Goal: Task Accomplishment & Management: Use online tool/utility

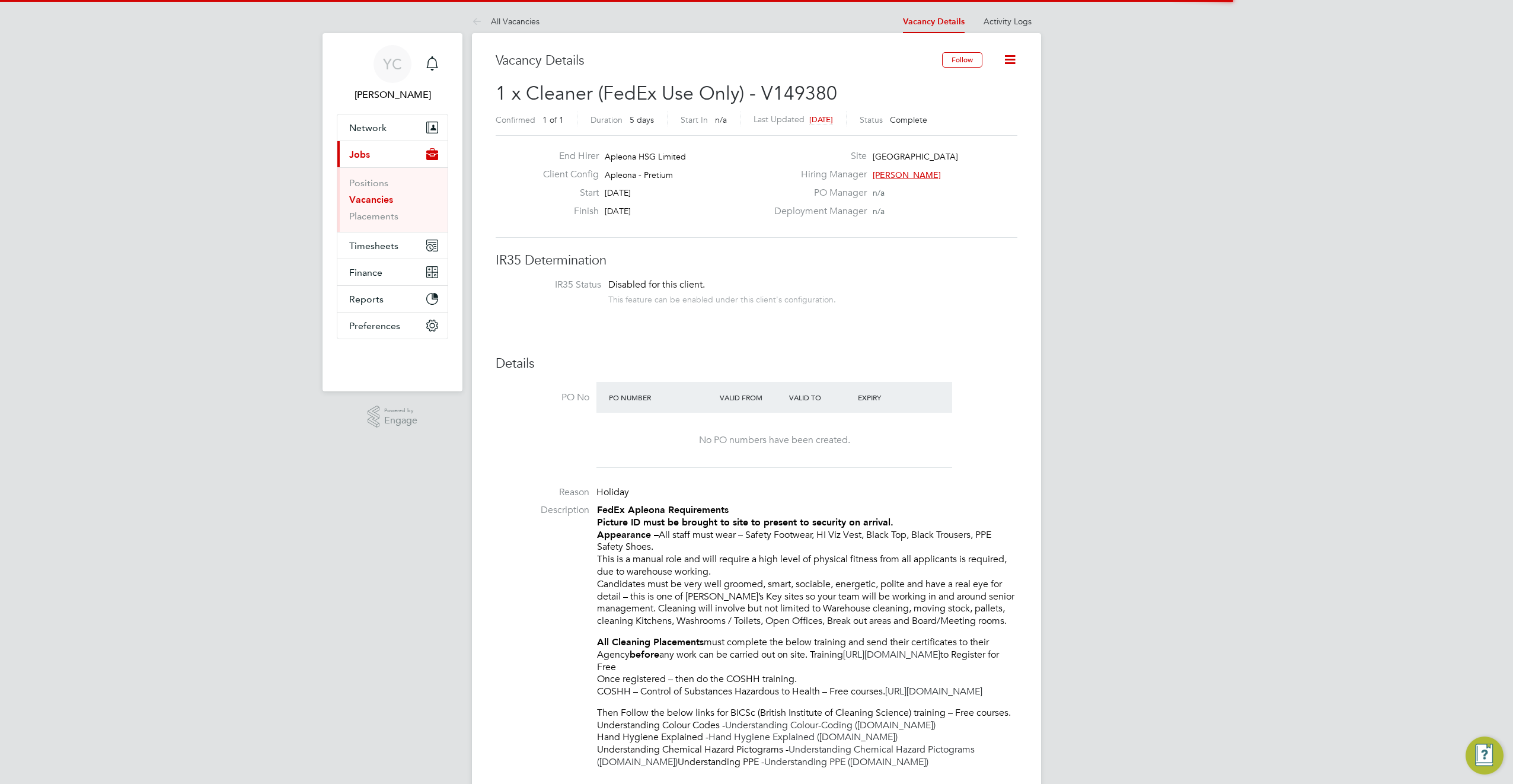
scroll to position [35, 104]
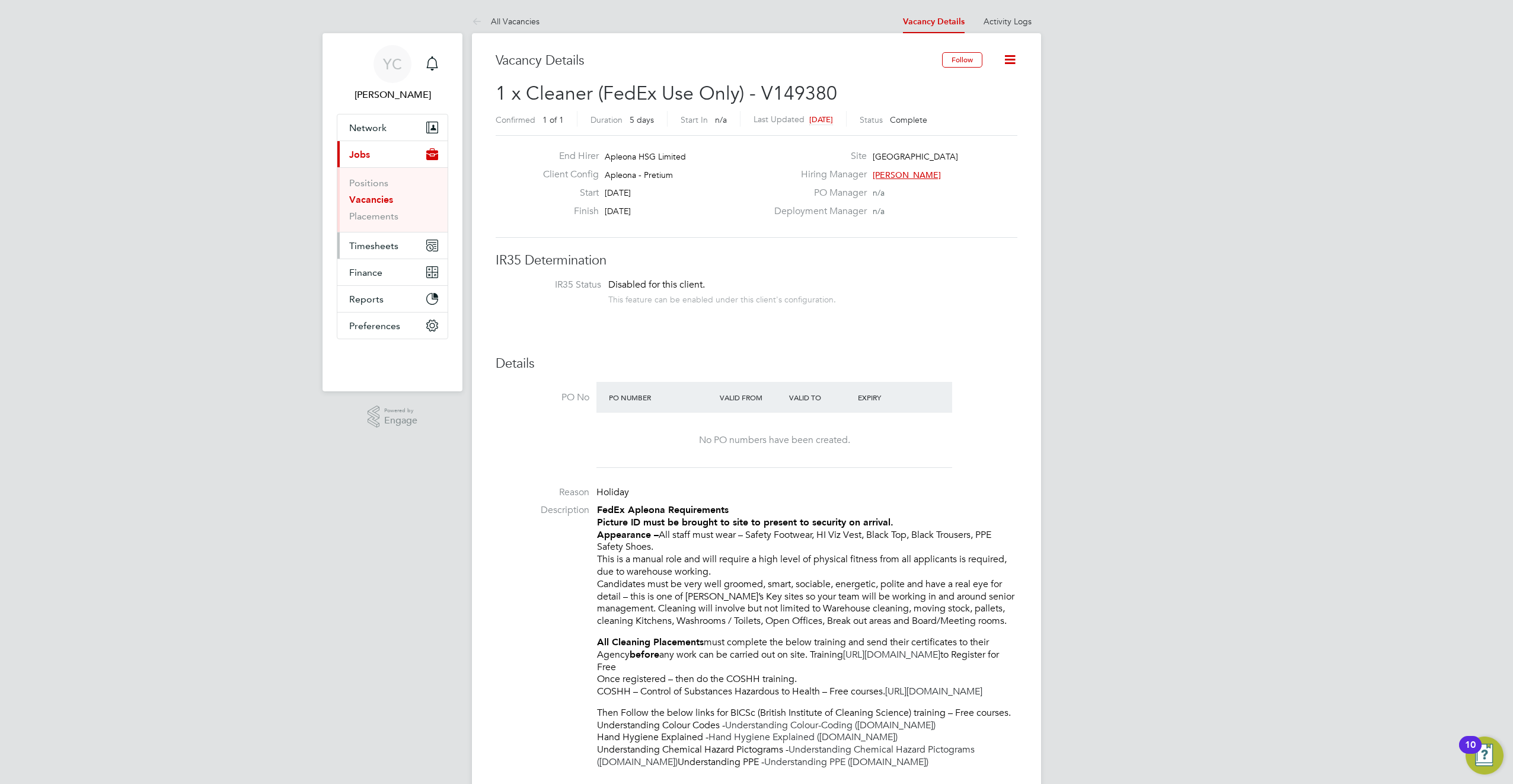
click at [370, 246] on span "Timesheets" at bounding box center [373, 246] width 49 height 11
click at [373, 216] on li "Timesheets" at bounding box center [393, 212] width 89 height 17
click at [374, 207] on link "Timesheets" at bounding box center [373, 209] width 49 height 11
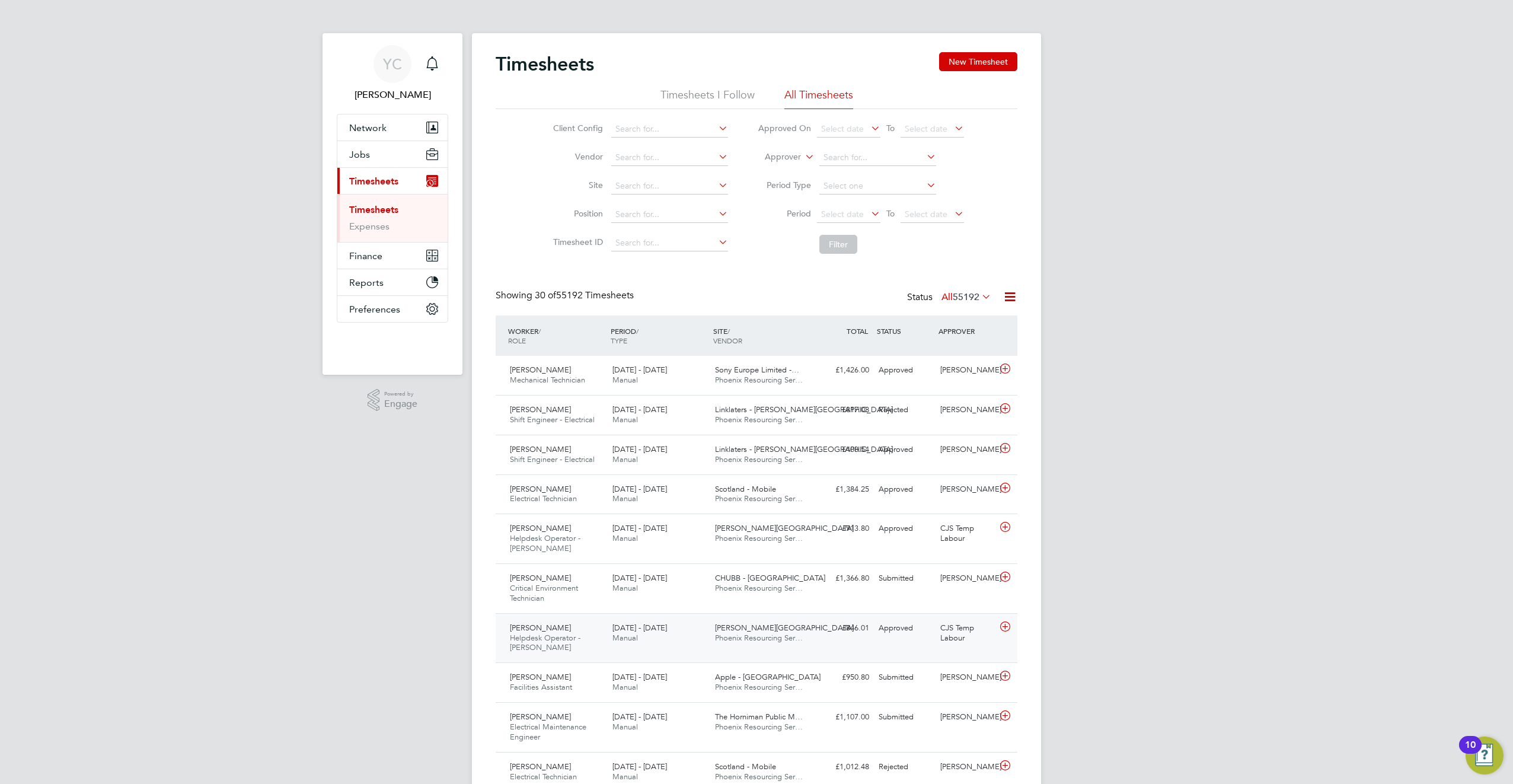
click at [558, 637] on span "Helpdesk Operator - [PERSON_NAME]" at bounding box center [545, 642] width 71 height 20
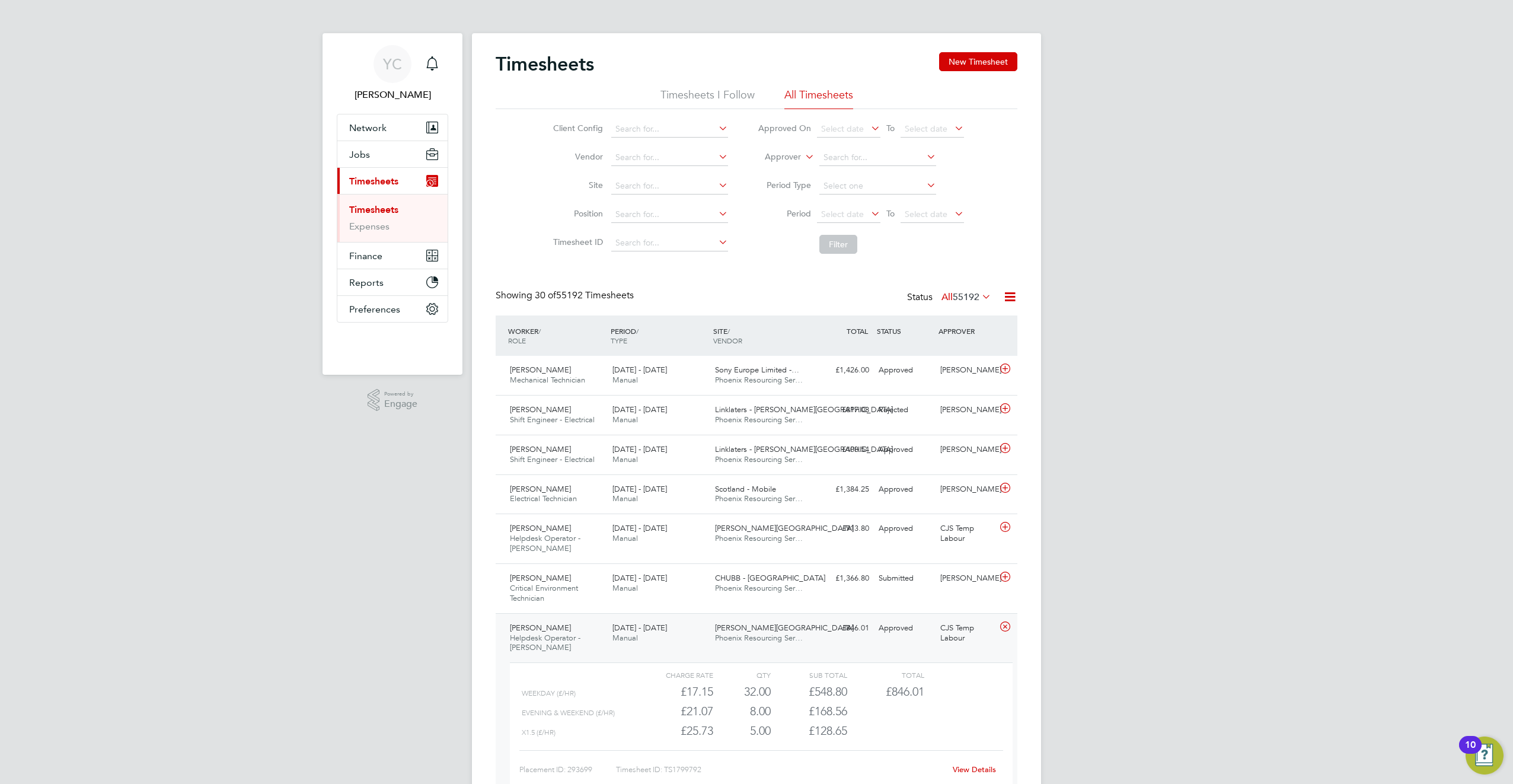
click at [959, 771] on link "View Details" at bounding box center [974, 769] width 44 height 10
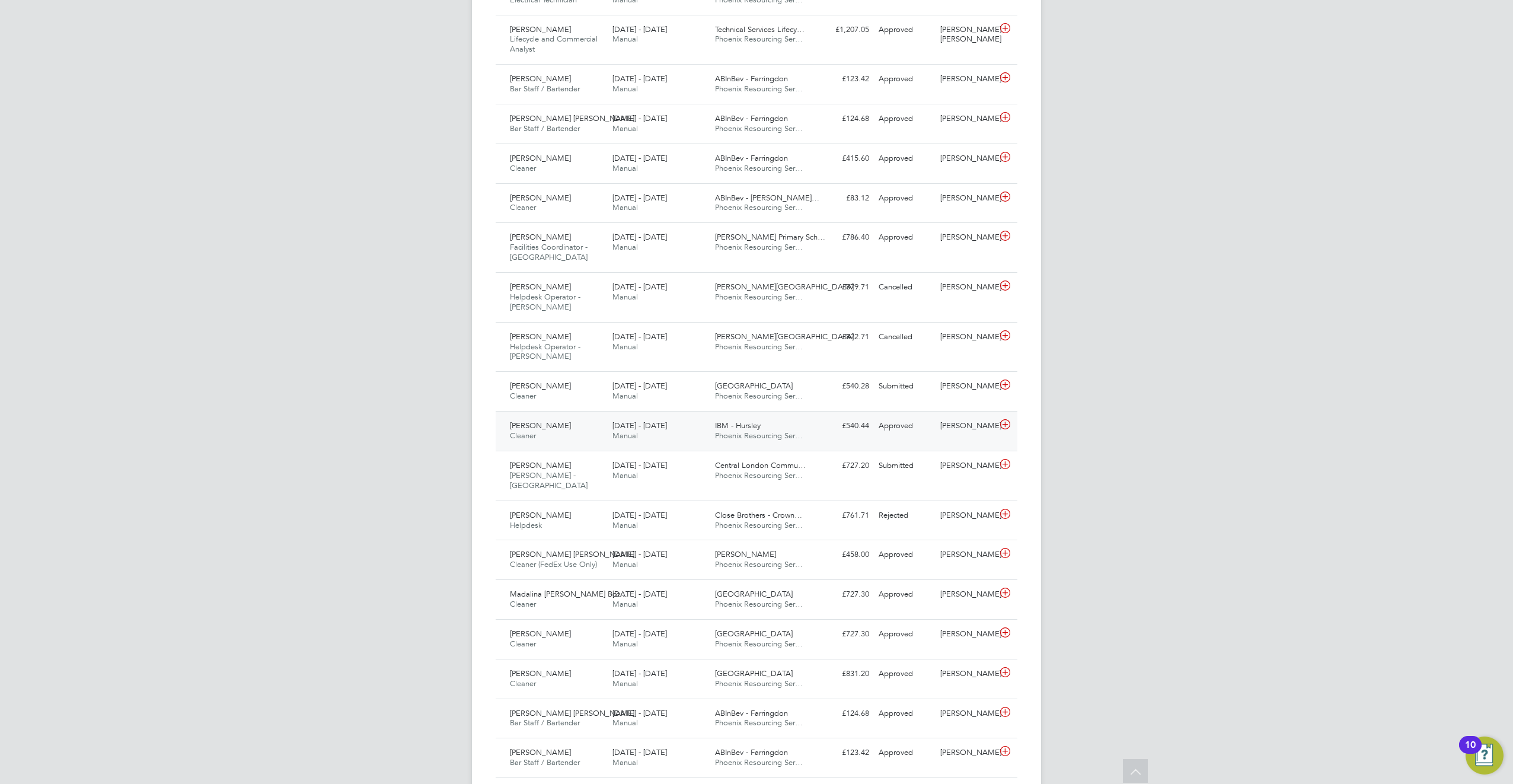
drag, startPoint x: 861, startPoint y: 421, endPoint x: 769, endPoint y: 437, distance: 93.4
click at [769, 437] on span "Phoenix Resourcing Ser…" at bounding box center [758, 436] width 88 height 10
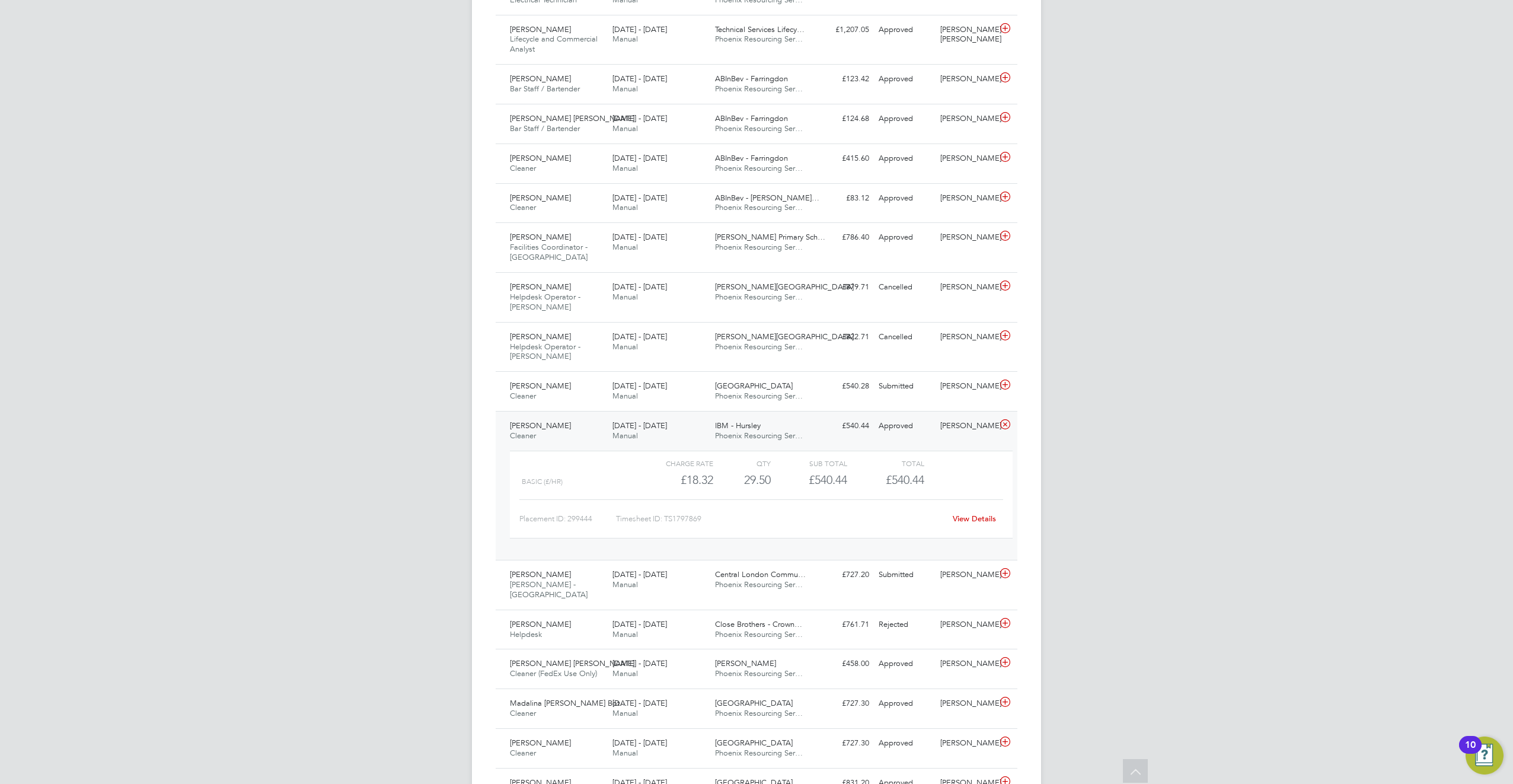
click at [963, 519] on link "View Details" at bounding box center [974, 518] width 44 height 10
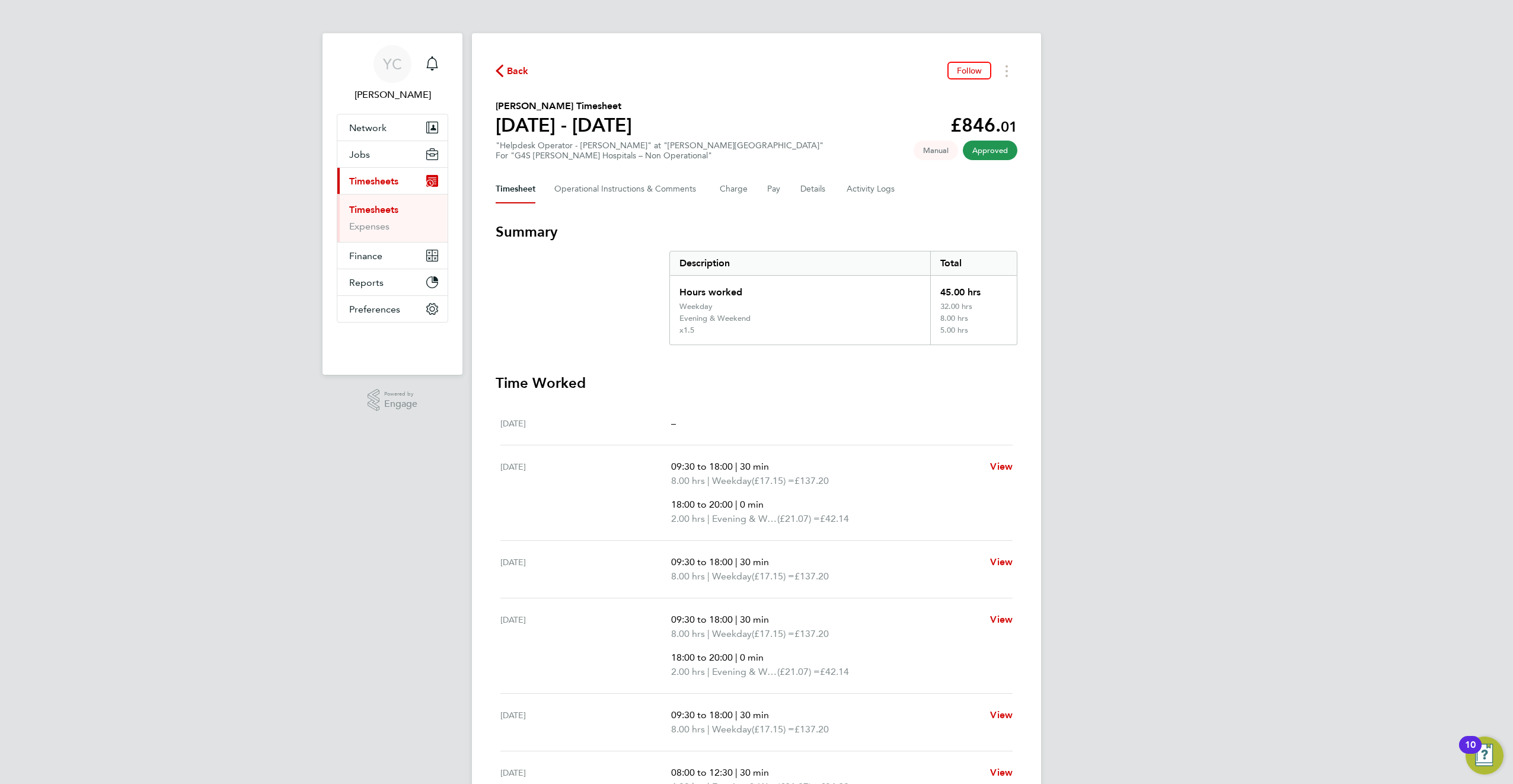
click at [1048, 274] on div "YC Yazmin Cole Notifications Applications: Network Team Members Businesses Site…" at bounding box center [756, 497] width 1513 height 994
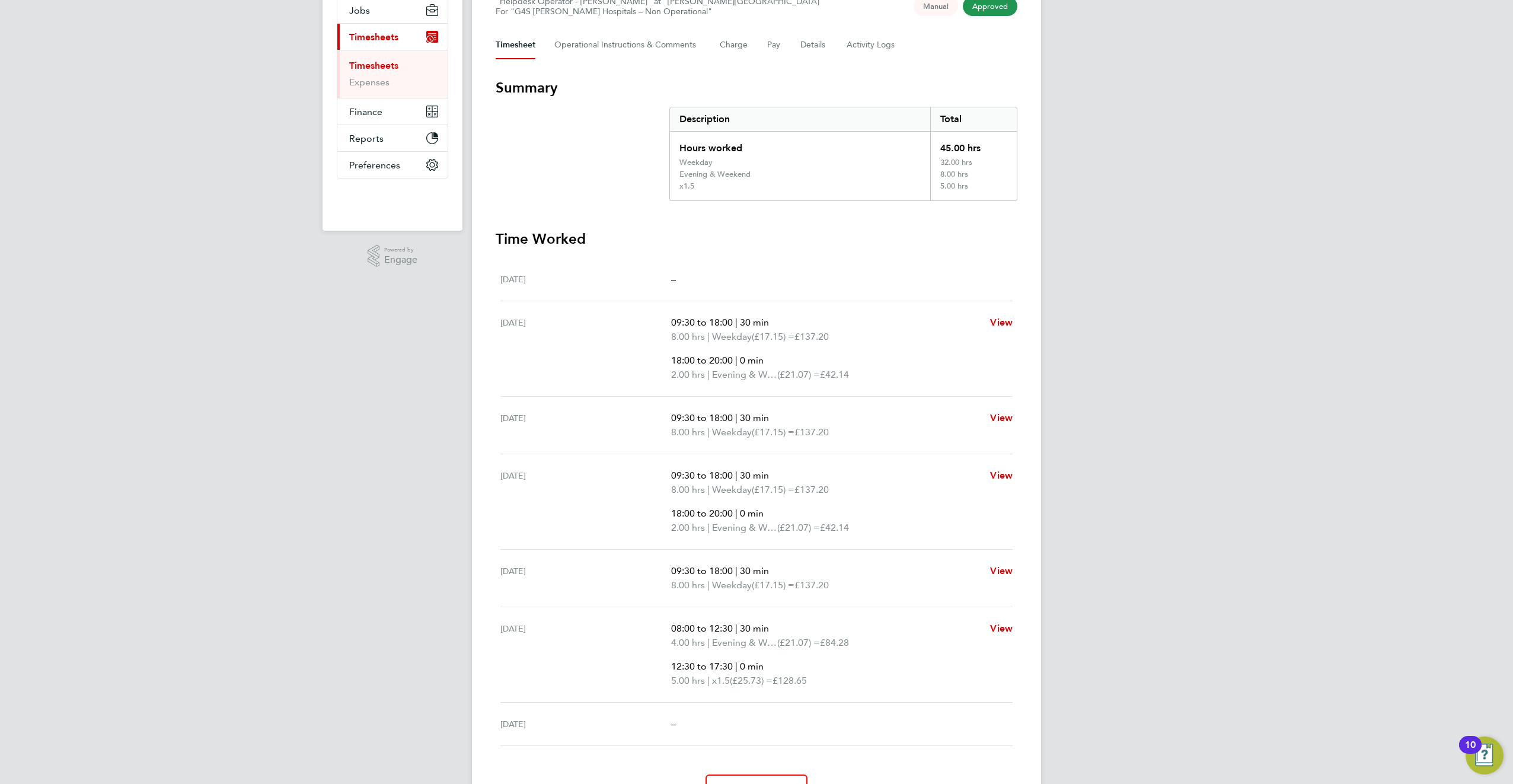
scroll to position [166, 0]
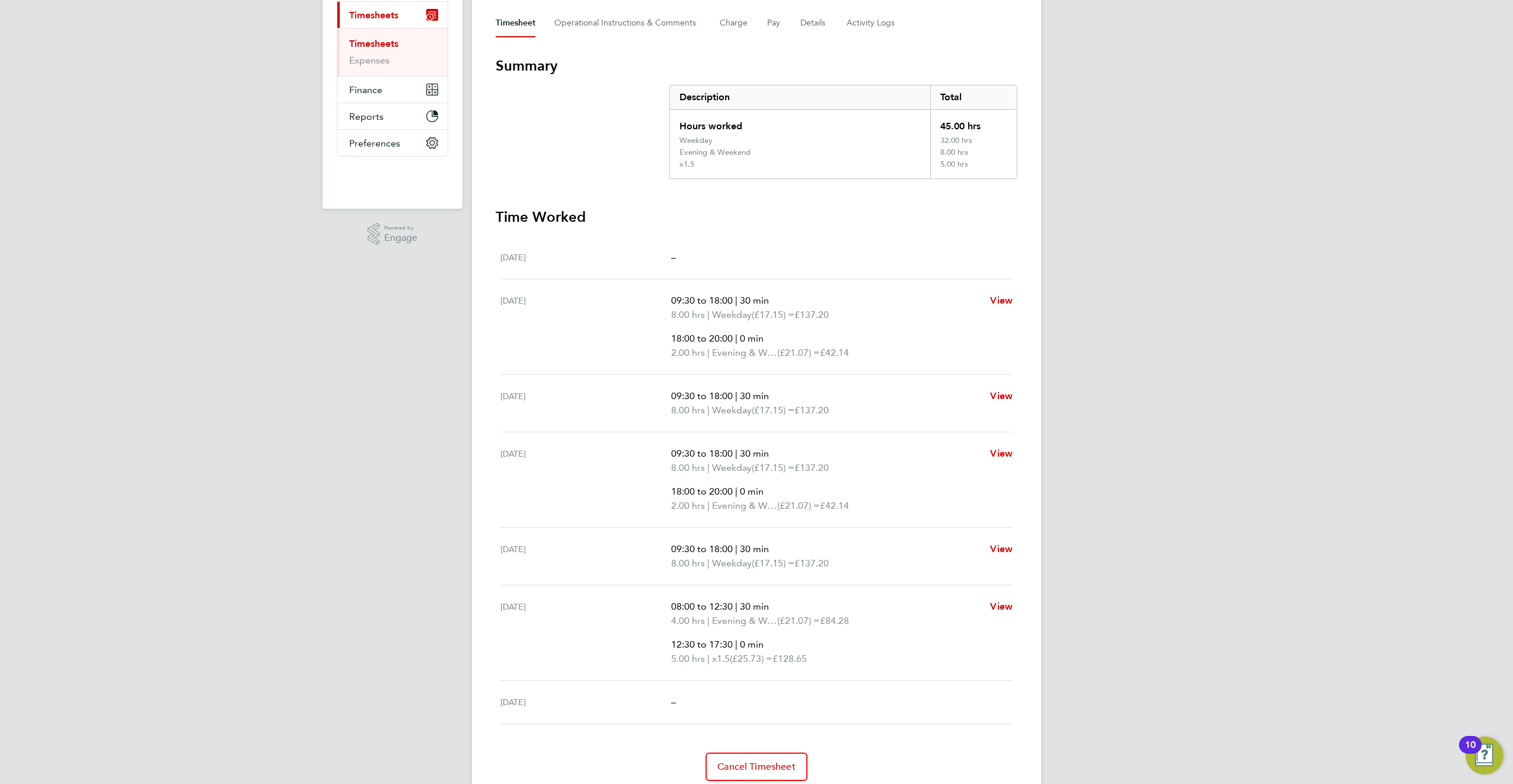
click at [784, 425] on div "Wed 06 Aug 09:30 to 18:00 | 30 min 8.00 hrs | Weekday (£17.15) = £137.20 View" at bounding box center [756, 403] width 512 height 58
click at [772, 470] on span "(£17.15) =" at bounding box center [773, 467] width 43 height 11
click at [743, 513] on div "Thu 07 Aug 09:30 to 18:00 | 30 min 8.00 hrs | Weekday (£17.15) = £137.20 18:00 …" at bounding box center [756, 479] width 512 height 95
click at [742, 507] on span "Evening & Weekend" at bounding box center [744, 505] width 65 height 14
click at [1110, 506] on div "YC Yazmin Cole Notifications Applications: Network Team Members Businesses Site…" at bounding box center [756, 331] width 1513 height 994
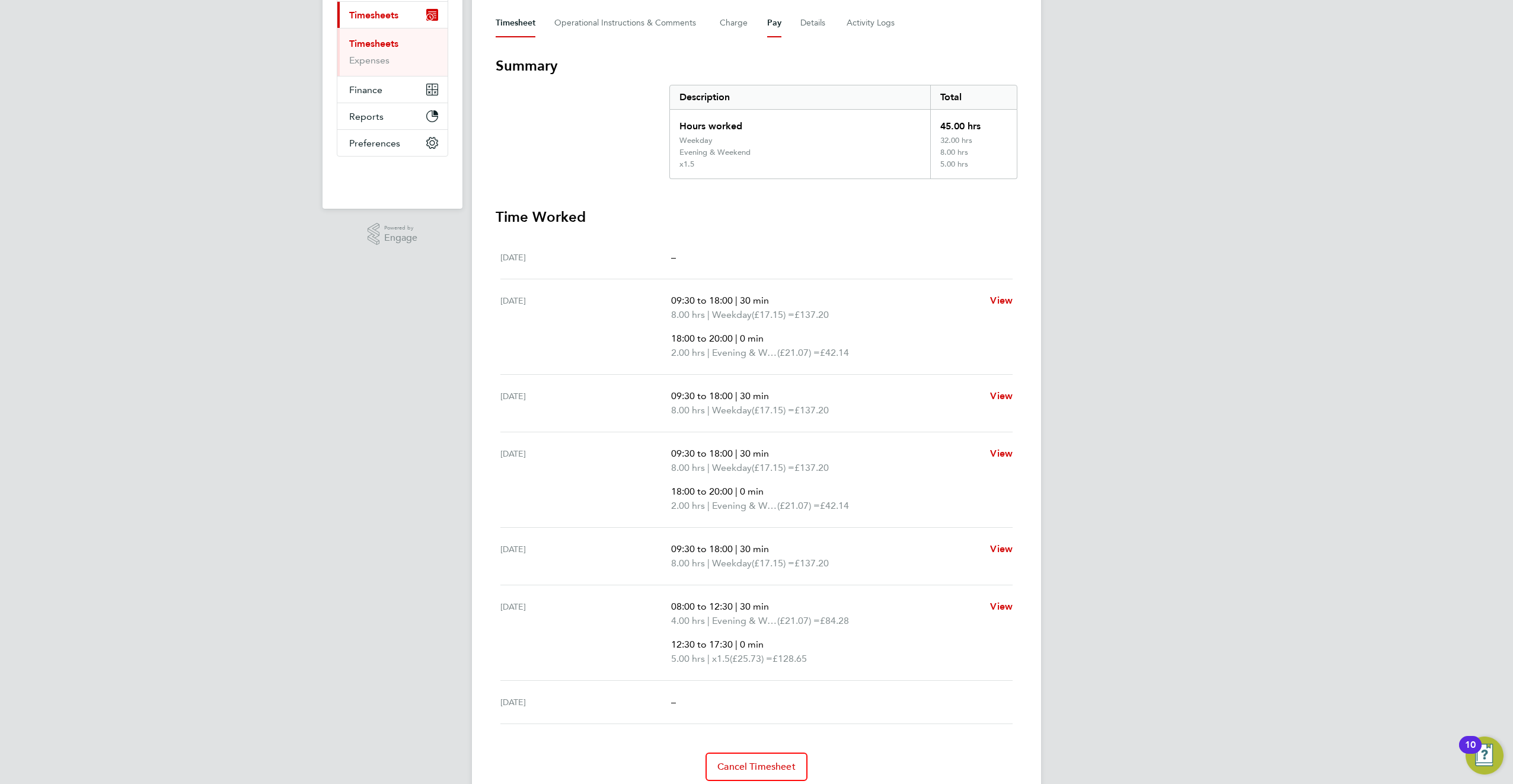
click at [771, 20] on button "Pay" at bounding box center [774, 23] width 14 height 29
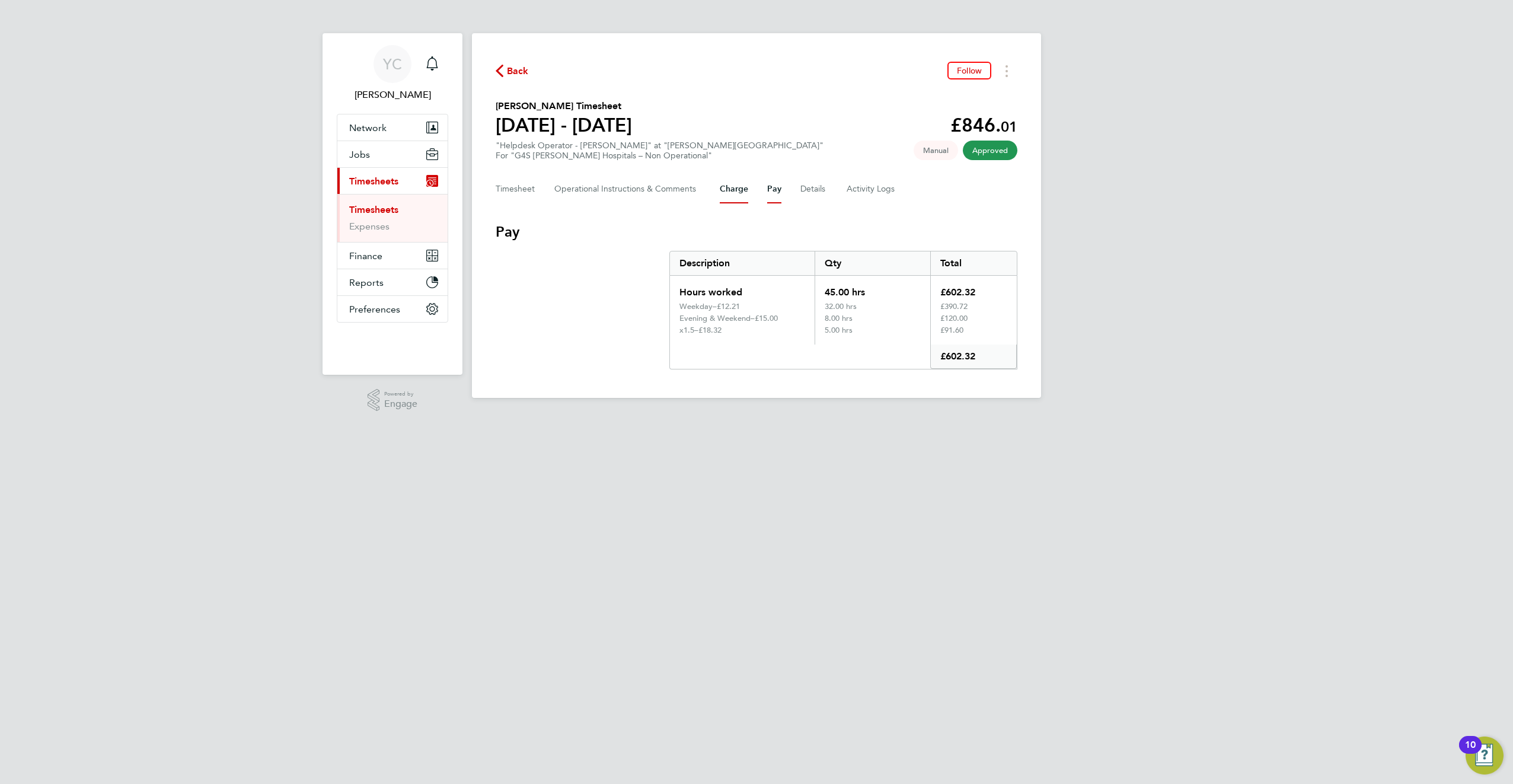
click at [735, 185] on button "Charge" at bounding box center [734, 189] width 29 height 29
click at [663, 337] on section "Charge Description Qty Total Hours worked 45.00 hrs £846.01 Weekday – £17.15 32…" at bounding box center [756, 295] width 522 height 147
click at [1004, 68] on button "Timesheets Menu" at bounding box center [1006, 71] width 21 height 18
click at [970, 92] on link "Download timesheet" at bounding box center [946, 97] width 142 height 24
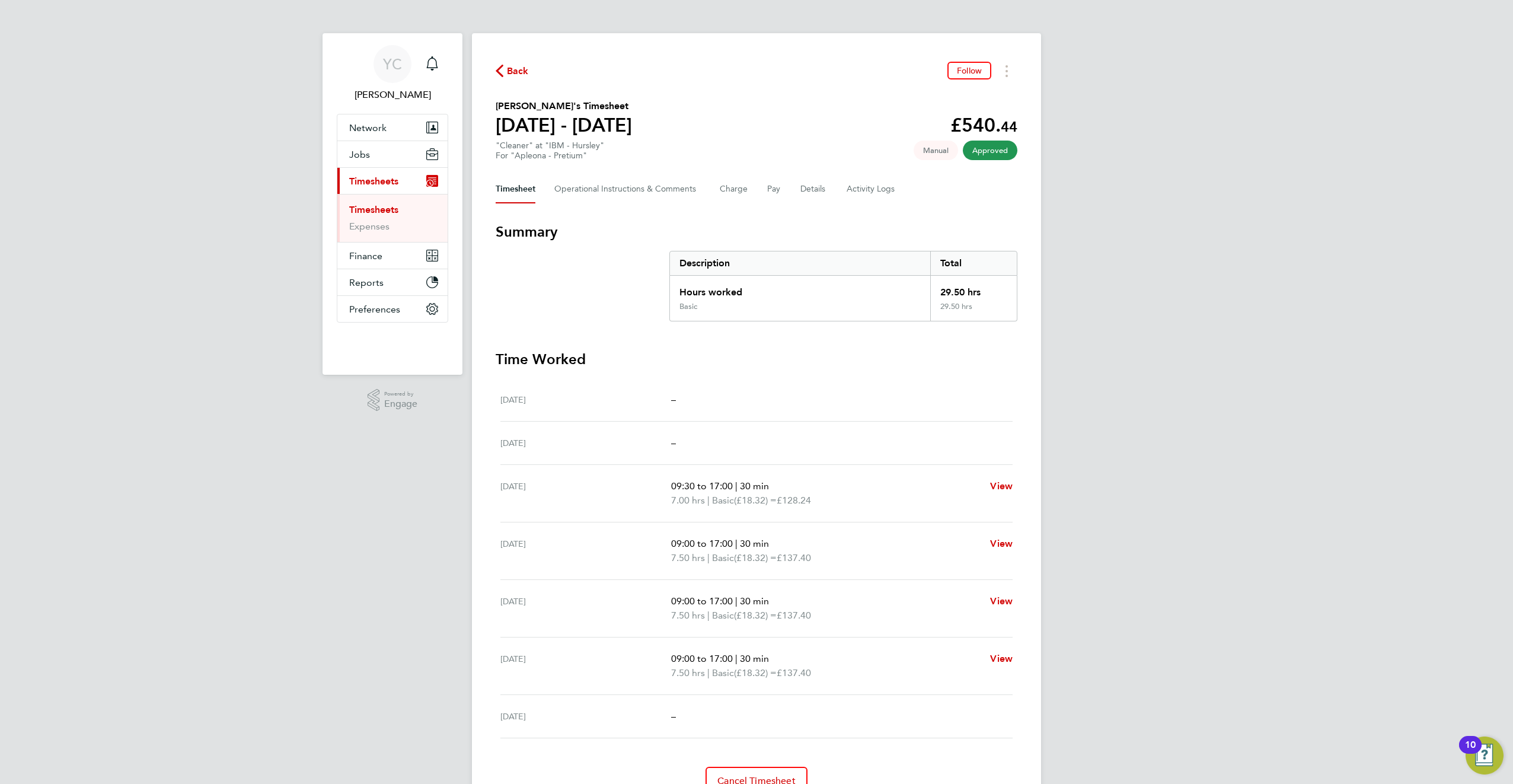
click at [1073, 524] on div "YC Yazmin Cole Notifications Applications: Network Team Members Businesses Site…" at bounding box center [756, 421] width 1513 height 842
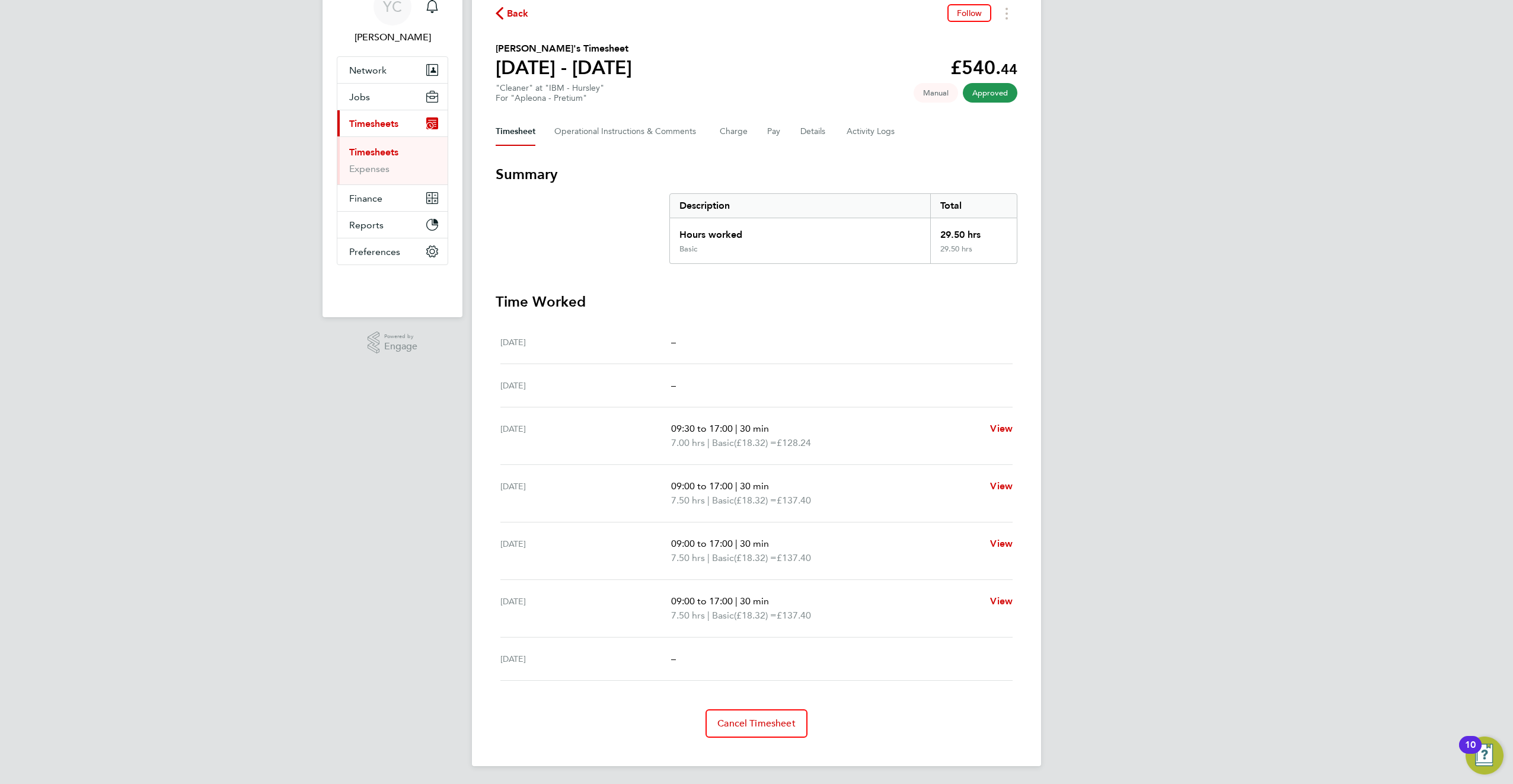
scroll to position [59, 0]
click at [1053, 648] on div "YC Yazmin Cole Notifications Applications: Network Team Members Businesses Site…" at bounding box center [756, 362] width 1513 height 842
drag, startPoint x: -1, startPoint y: 759, endPoint x: 0, endPoint y: 748, distance: 11.0
click at [0, 757] on html "YC Yazmin Cole Notifications Applications: Network Team Members Businesses Site…" at bounding box center [756, 362] width 1513 height 842
click at [1010, 20] on button "Timesheets Menu" at bounding box center [1006, 12] width 21 height 18
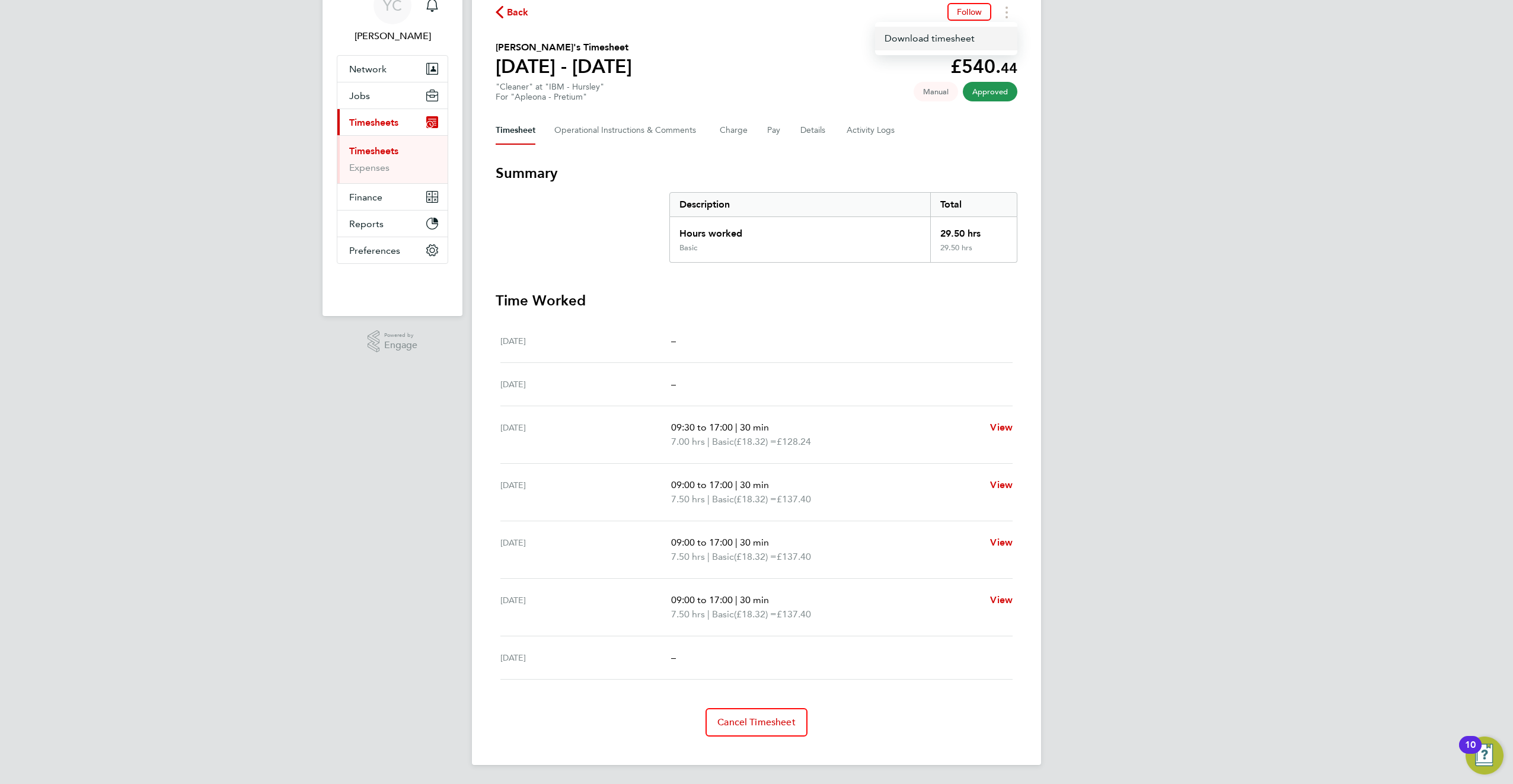
click at [984, 35] on link "Download timesheet" at bounding box center [946, 38] width 142 height 24
